Goal: Task Accomplishment & Management: Manage account settings

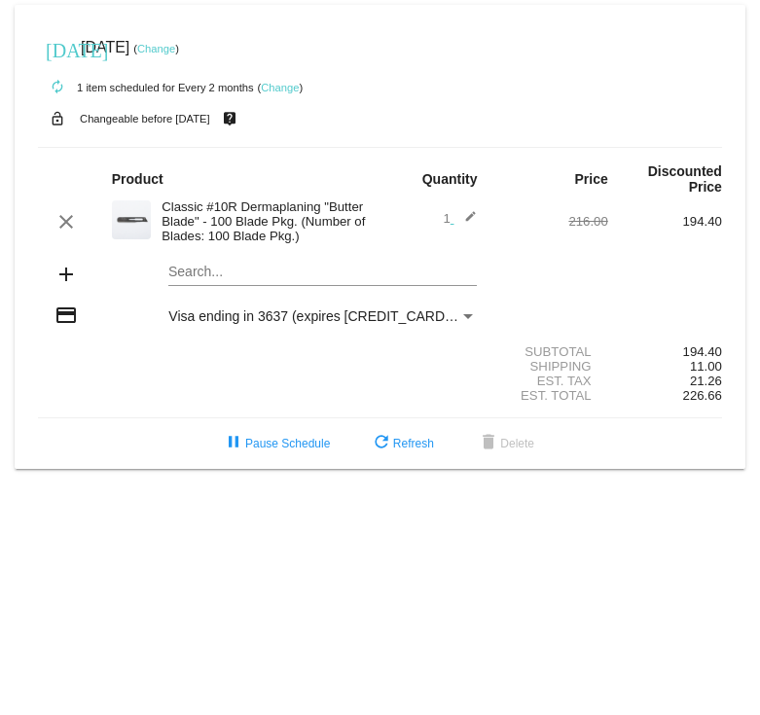
click at [279, 91] on link "Change" at bounding box center [280, 88] width 38 height 12
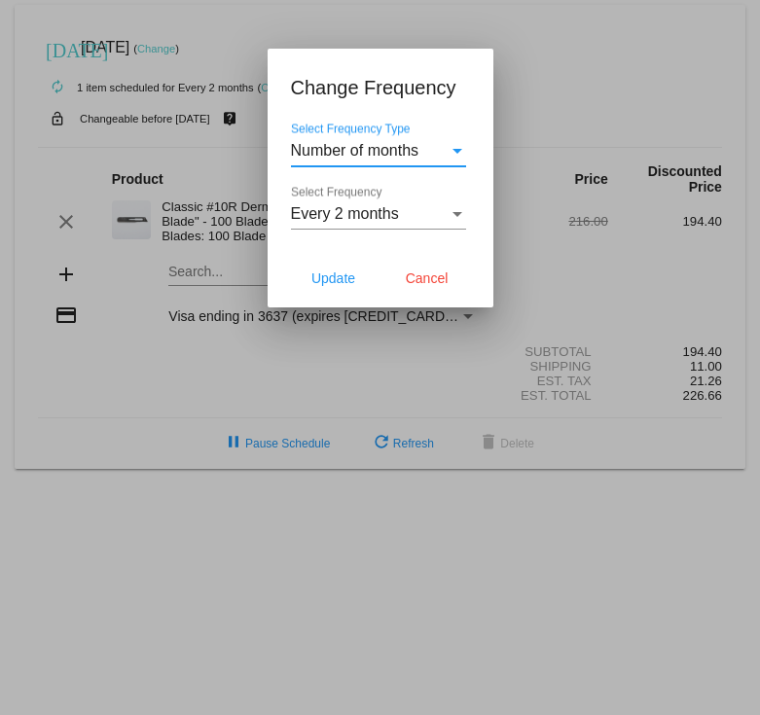
click at [402, 225] on div "Every 2 months Select Frequency" at bounding box center [378, 208] width 175 height 44
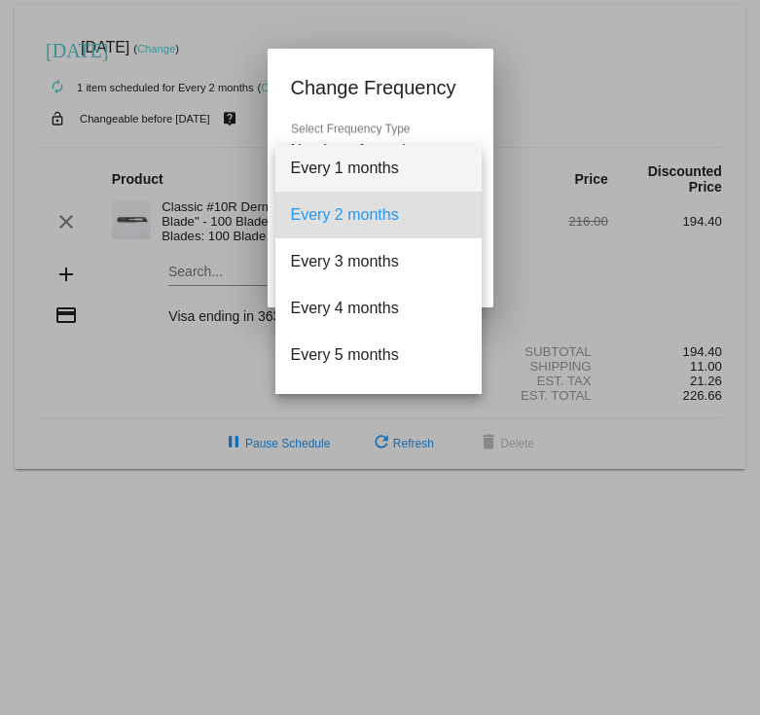
click at [384, 177] on span "Every 1 months" at bounding box center [378, 168] width 175 height 47
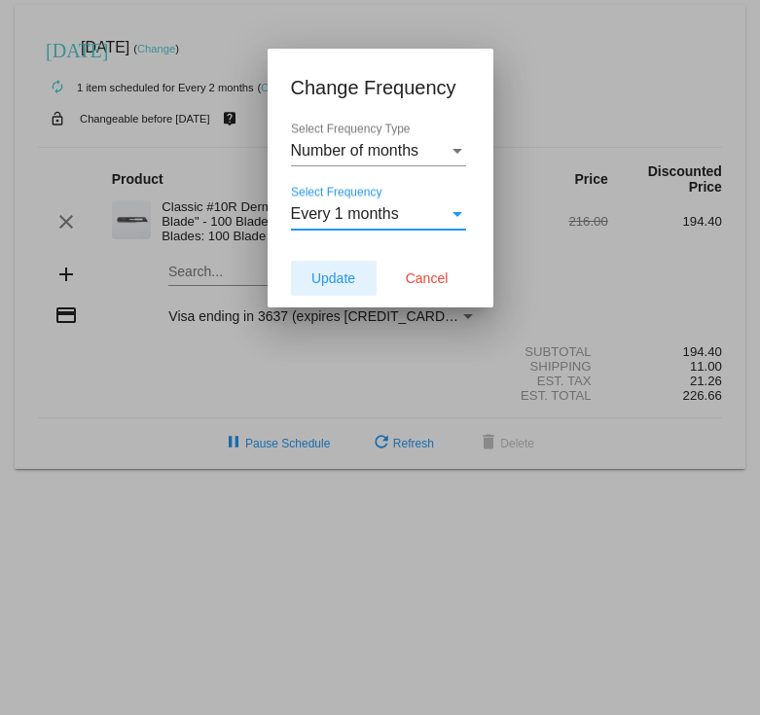
click at [341, 282] on span "Update" at bounding box center [333, 279] width 44 height 16
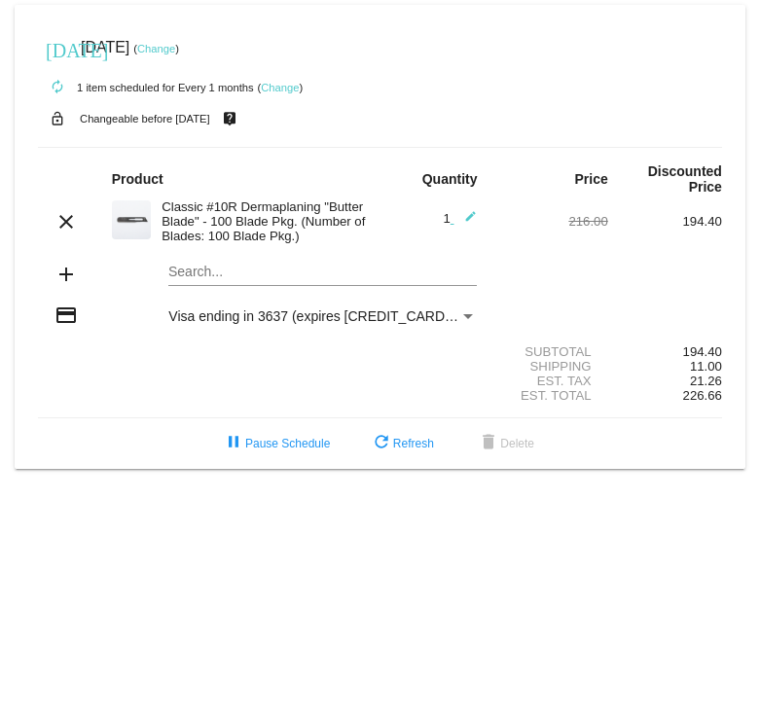
click at [271, 87] on link "Change" at bounding box center [280, 88] width 38 height 12
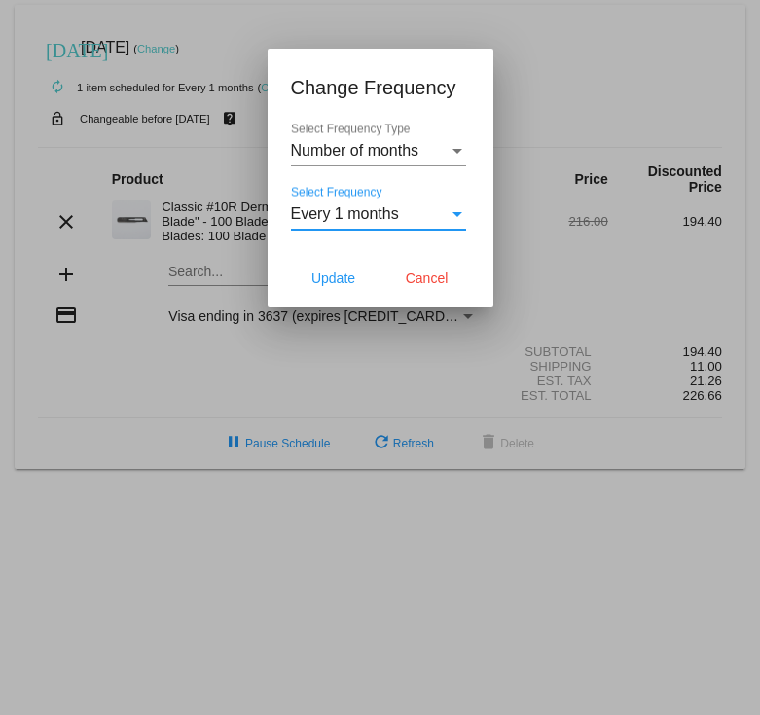
click at [401, 220] on div "Every 1 months" at bounding box center [370, 214] width 158 height 18
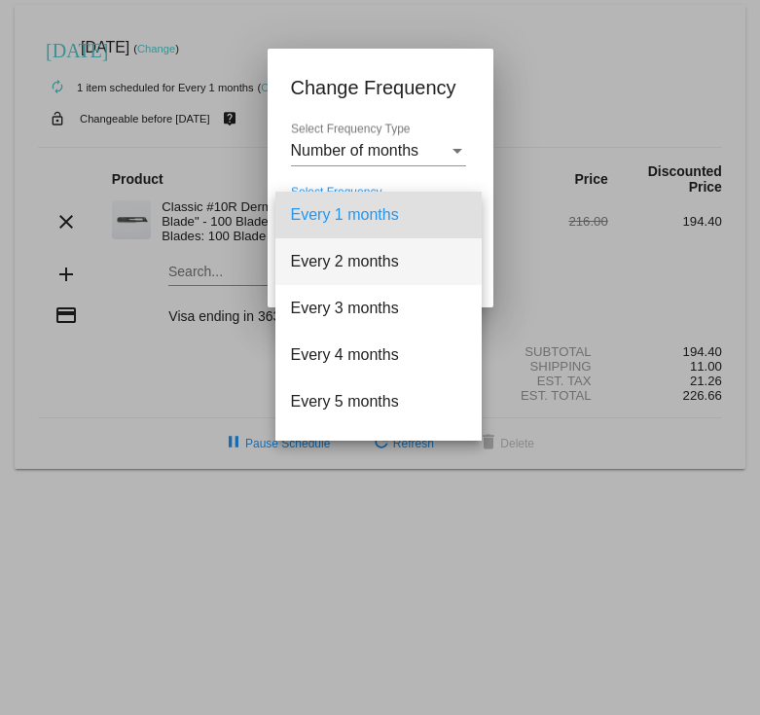
click at [381, 247] on span "Every 2 months" at bounding box center [378, 261] width 175 height 47
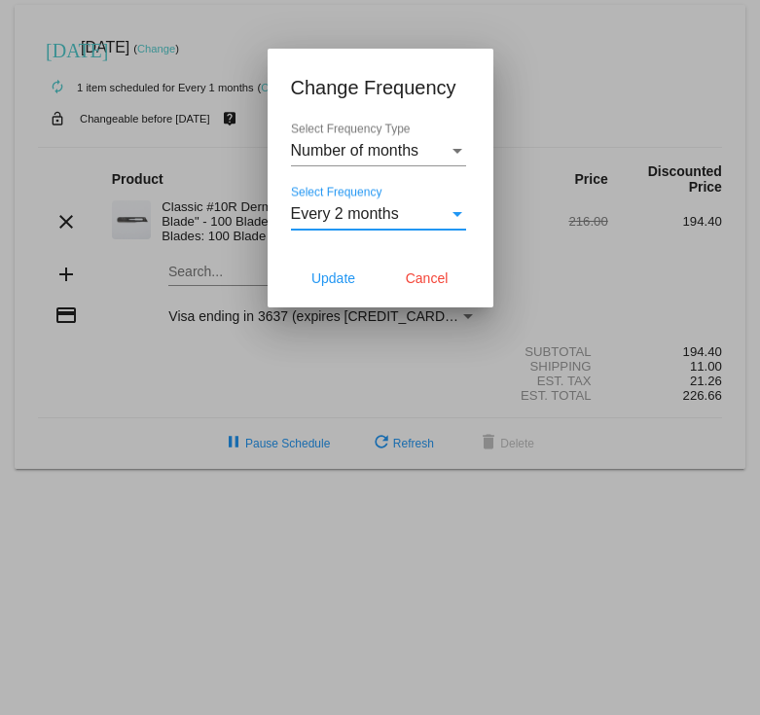
click at [509, 107] on div at bounding box center [380, 357] width 760 height 715
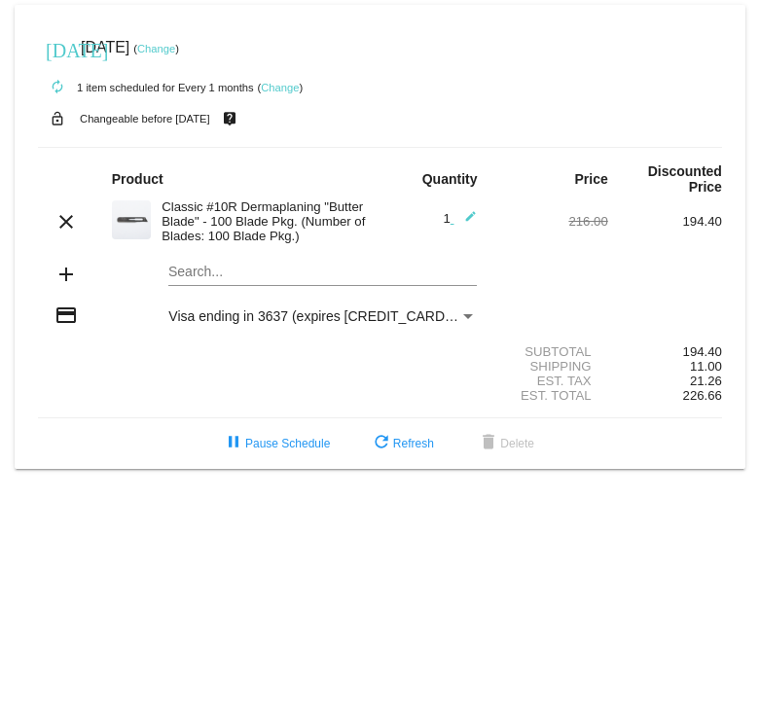
click at [462, 220] on mat-icon "edit" at bounding box center [464, 221] width 23 height 23
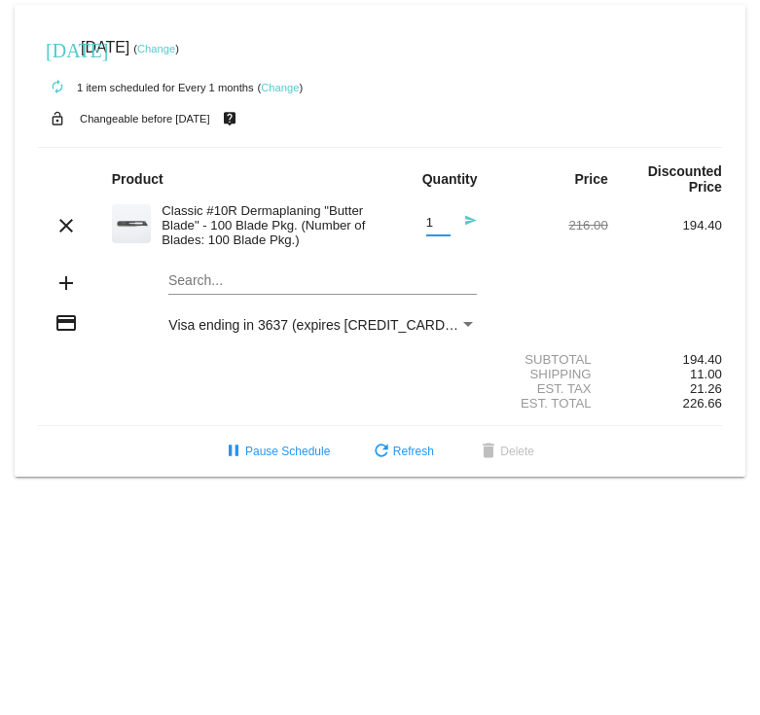
click at [447, 225] on input "1" at bounding box center [438, 223] width 24 height 15
type input "2"
click at [446, 220] on input "2" at bounding box center [438, 223] width 24 height 15
click at [431, 159] on mat-card-content "Product Quantity Price Discounted Price clear Classic #10R Dermaplaning "Butter…" at bounding box center [380, 286] width 684 height 279
click at [349, 360] on div "Subtotal 194.40" at bounding box center [380, 359] width 684 height 15
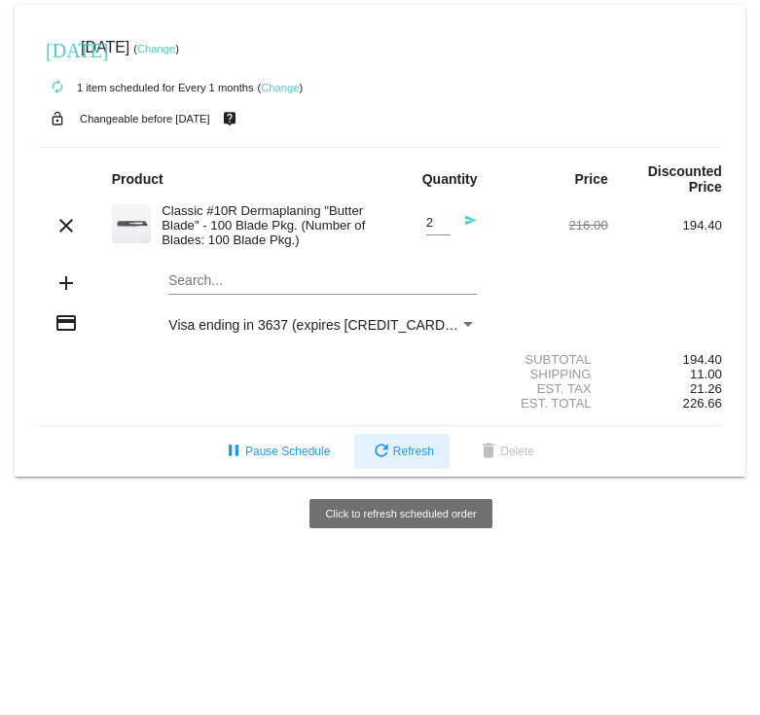
click at [392, 458] on span "refresh Refresh" at bounding box center [402, 452] width 64 height 14
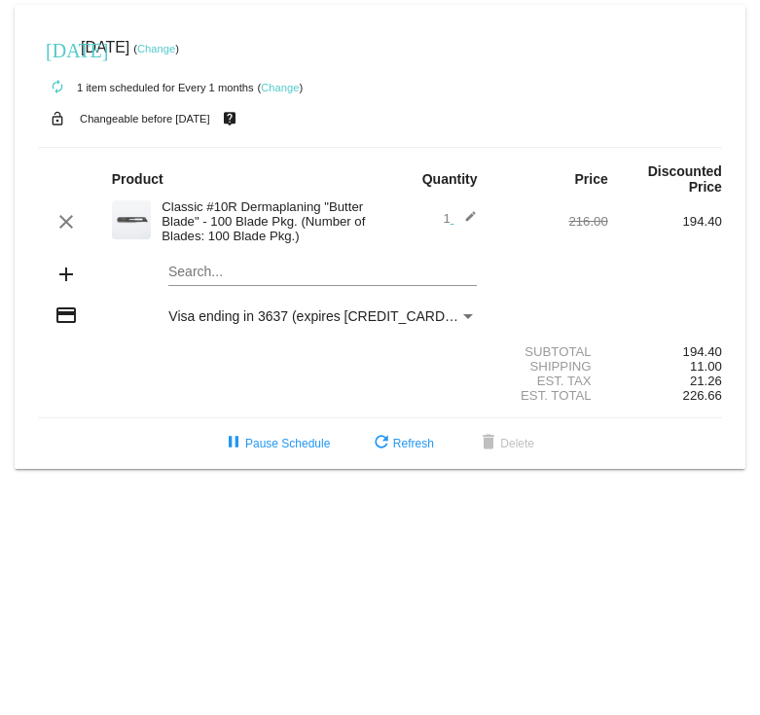
click at [464, 213] on mat-icon "edit" at bounding box center [464, 221] width 23 height 23
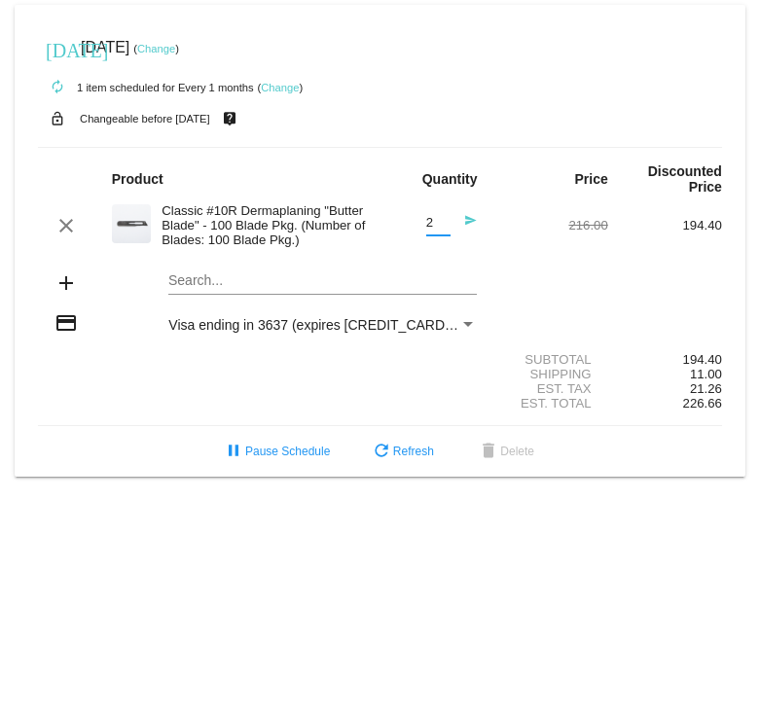
type input "2"
click at [447, 222] on input "2" at bounding box center [438, 223] width 24 height 15
click at [413, 381] on div "Shipping 11.00" at bounding box center [380, 374] width 684 height 15
click at [472, 221] on mat-icon "send" at bounding box center [464, 225] width 23 height 23
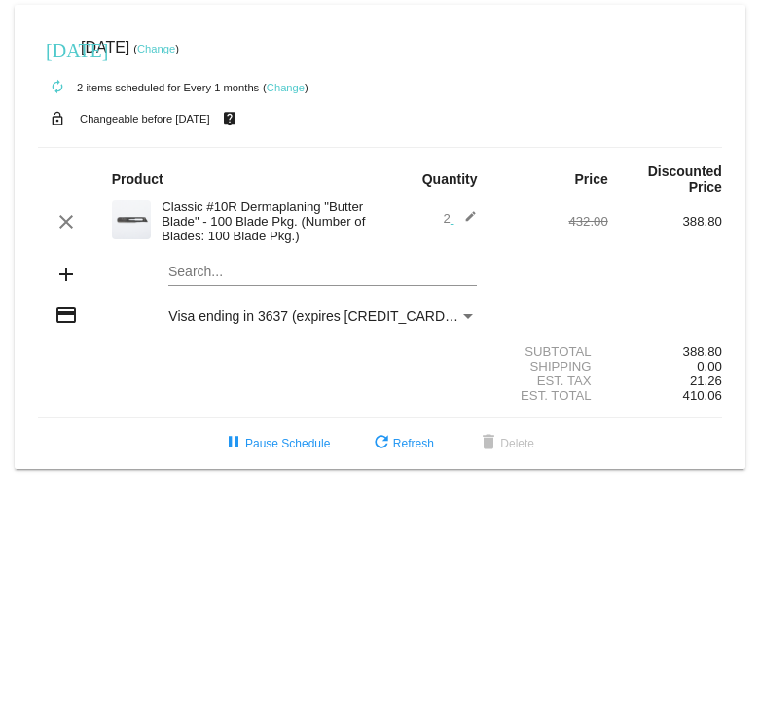
click at [285, 91] on link "Change" at bounding box center [286, 88] width 38 height 12
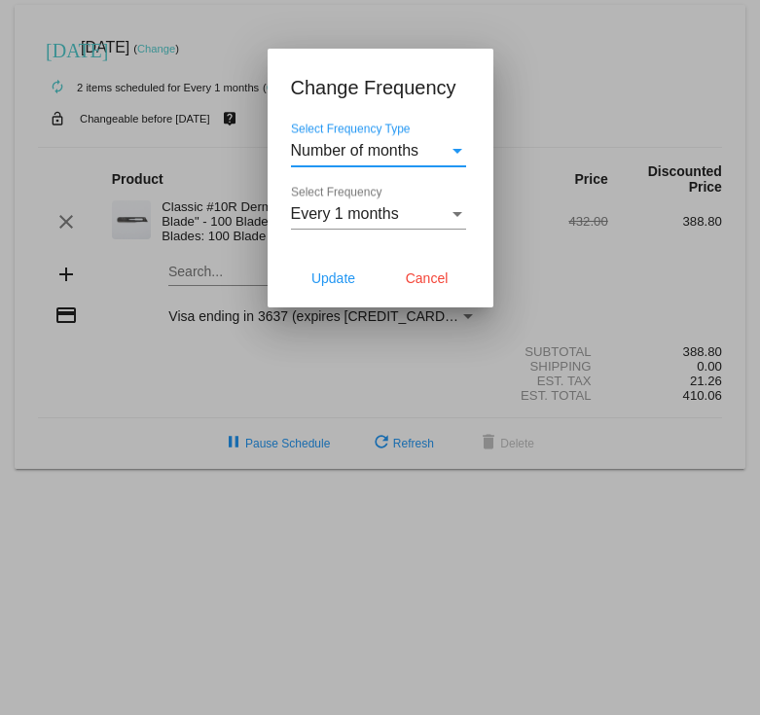
click at [452, 217] on div "Select Frequency" at bounding box center [458, 214] width 18 height 18
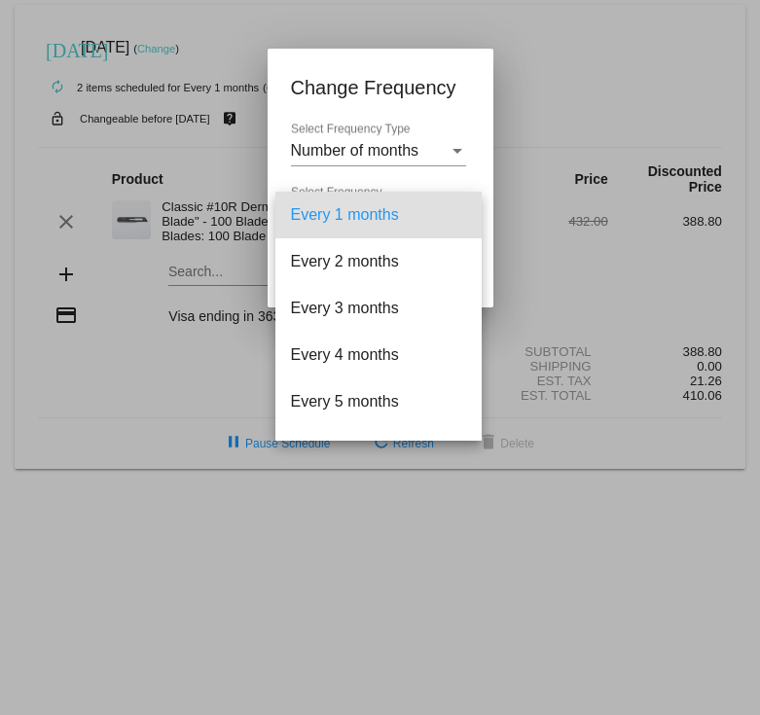
click at [538, 131] on div at bounding box center [380, 357] width 760 height 715
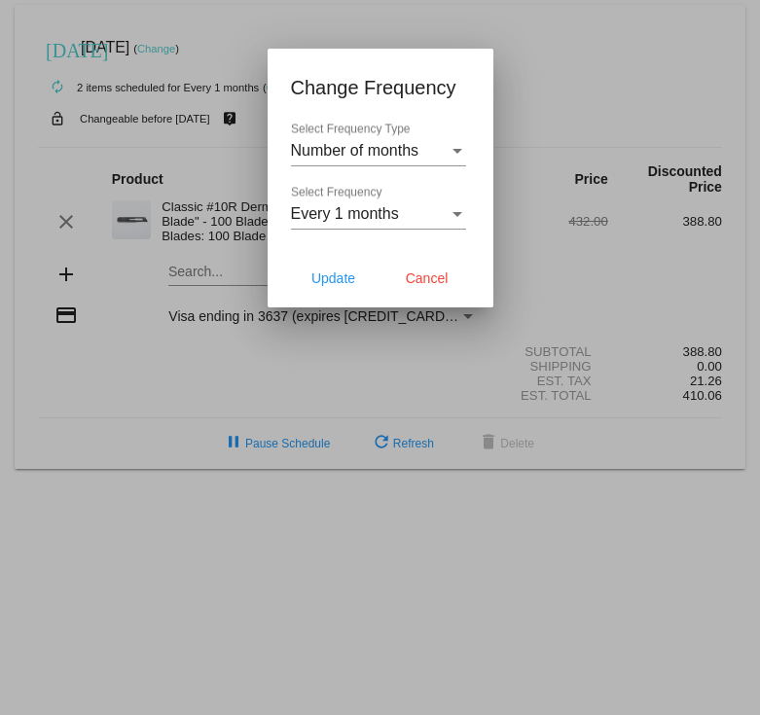
click at [416, 233] on div "Every 1 months Select Frequency" at bounding box center [378, 217] width 175 height 63
click at [425, 223] on div "Every 1 months" at bounding box center [370, 214] width 158 height 18
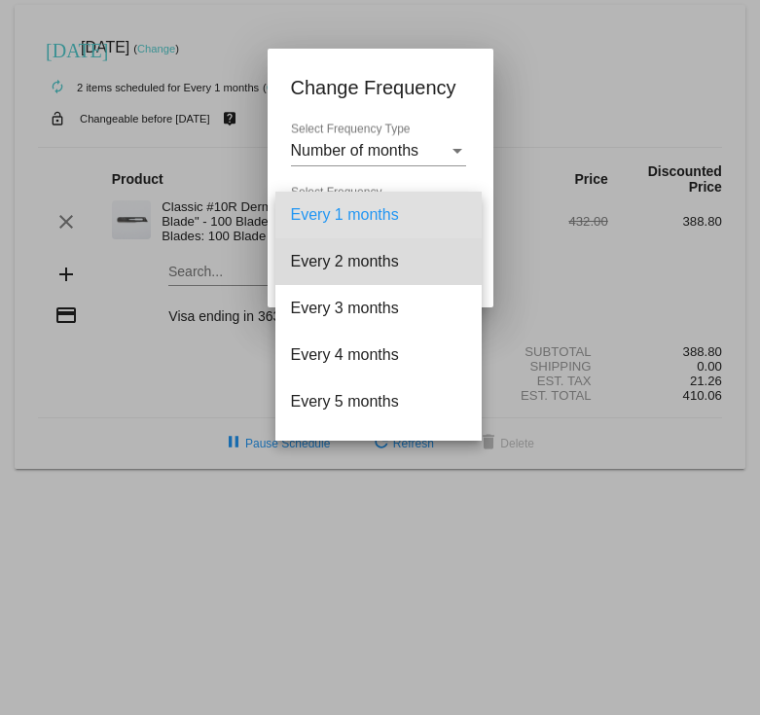
click at [399, 259] on span "Every 2 months" at bounding box center [378, 261] width 175 height 47
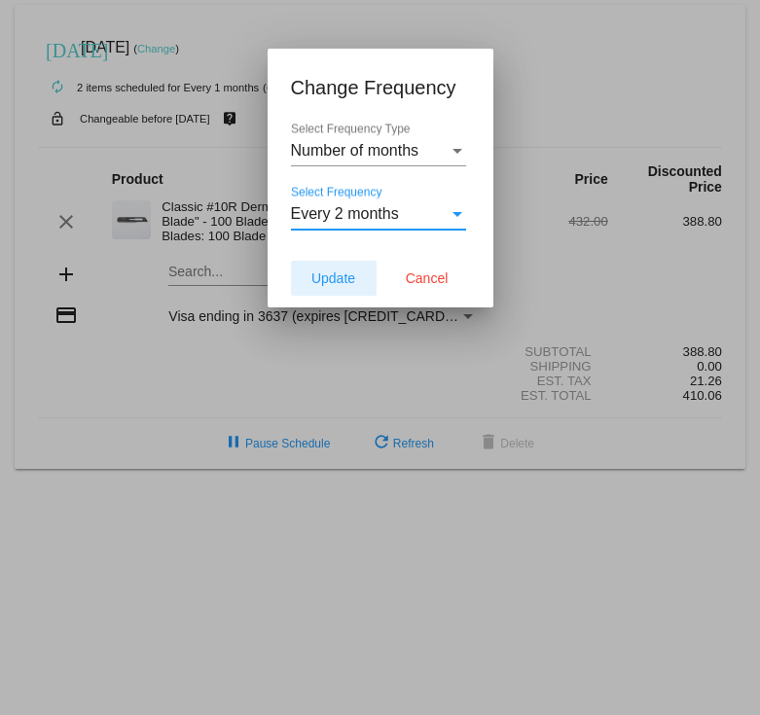
click at [329, 272] on span "Update" at bounding box center [333, 279] width 44 height 16
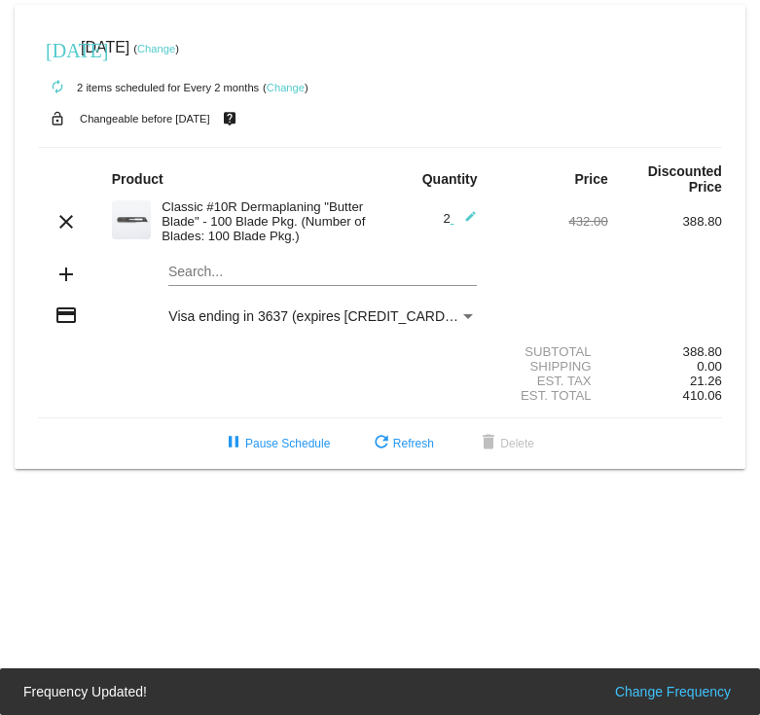
click at [175, 44] on link "Change" at bounding box center [156, 49] width 38 height 12
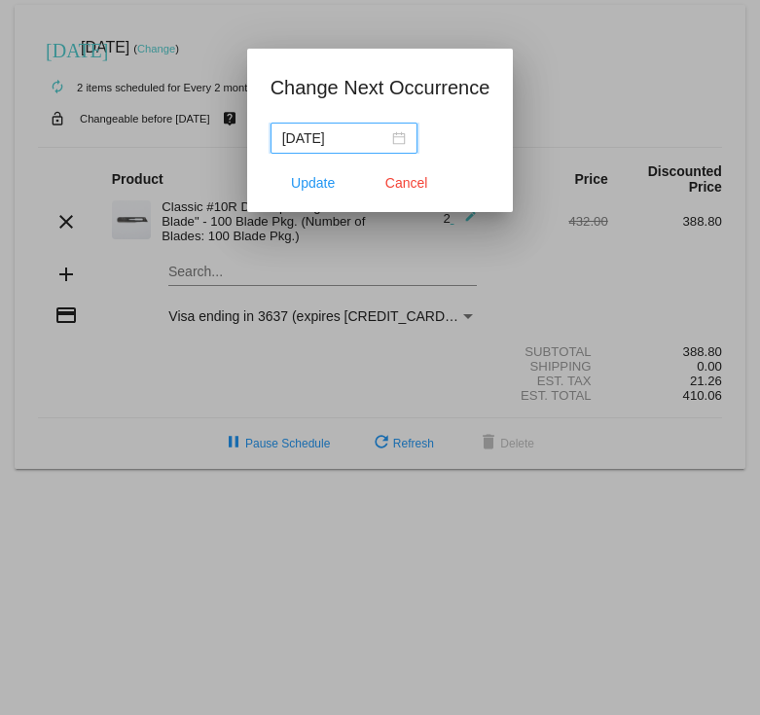
click at [383, 139] on div "2025-10-04" at bounding box center [344, 137] width 124 height 21
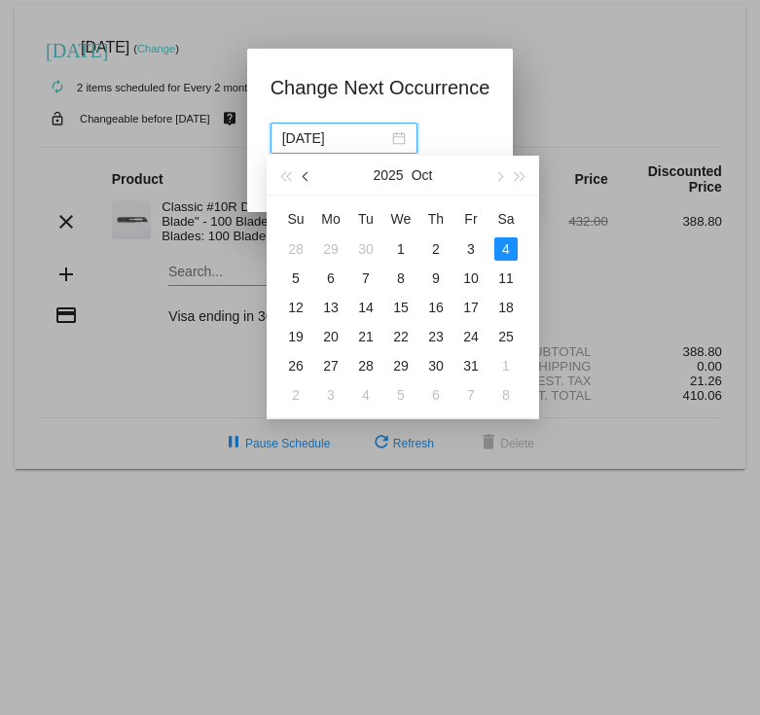
click at [306, 177] on span "button" at bounding box center [308, 177] width 10 height 10
click at [473, 278] on div "12" at bounding box center [470, 278] width 23 height 23
type input "2025-09-12"
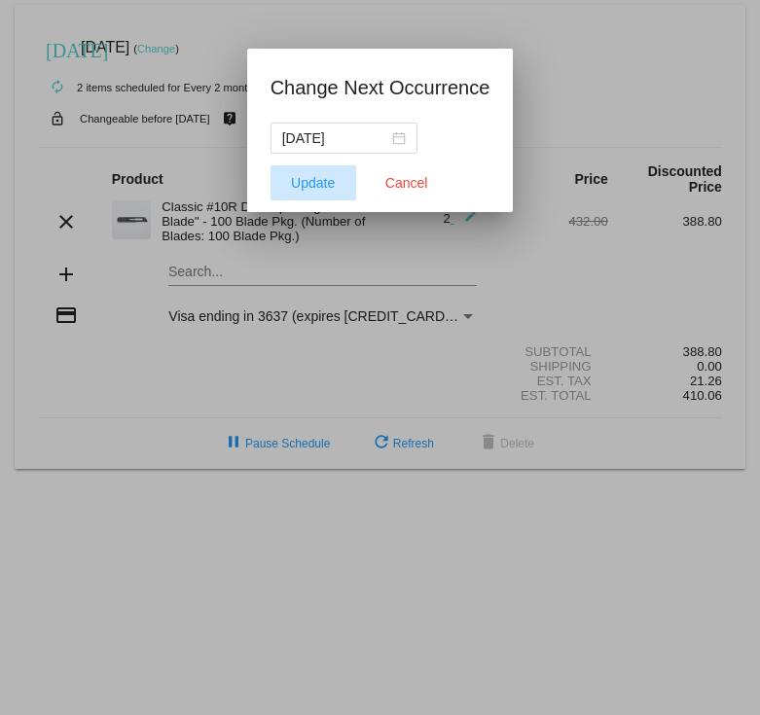
click at [314, 179] on span "Update" at bounding box center [313, 183] width 44 height 16
